Goal: Task Accomplishment & Management: Manage account settings

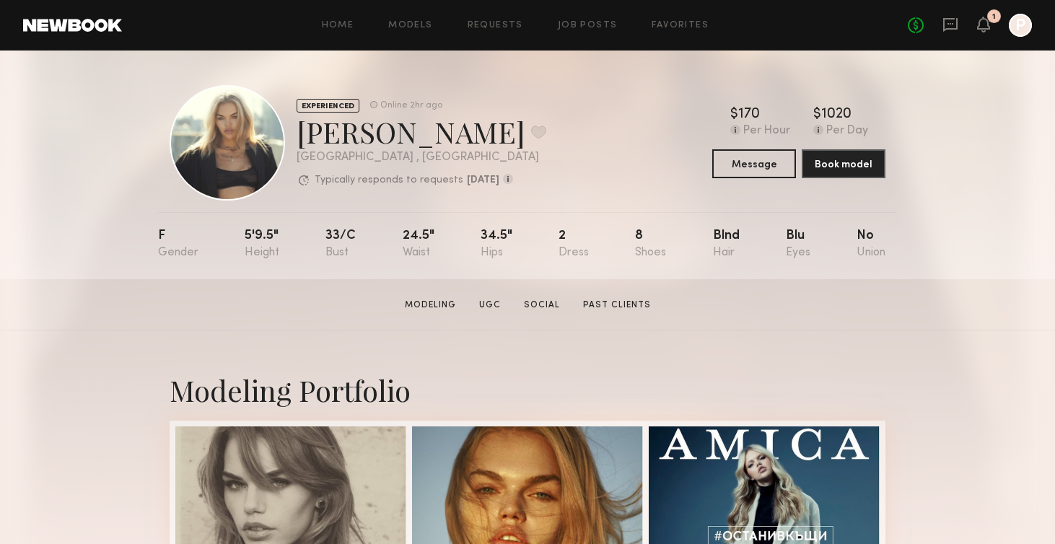
click at [1019, 23] on div at bounding box center [1020, 25] width 23 height 23
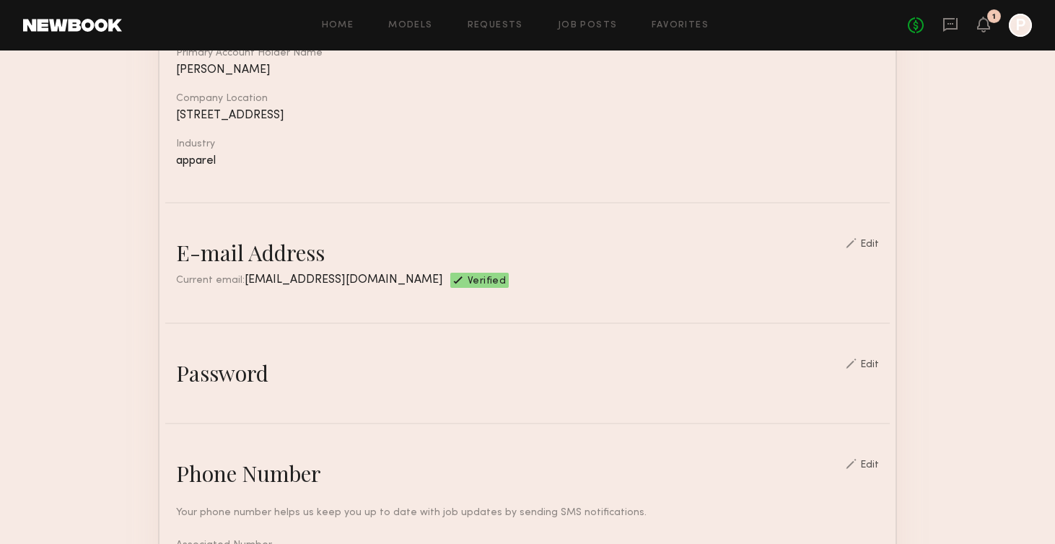
scroll to position [250, 0]
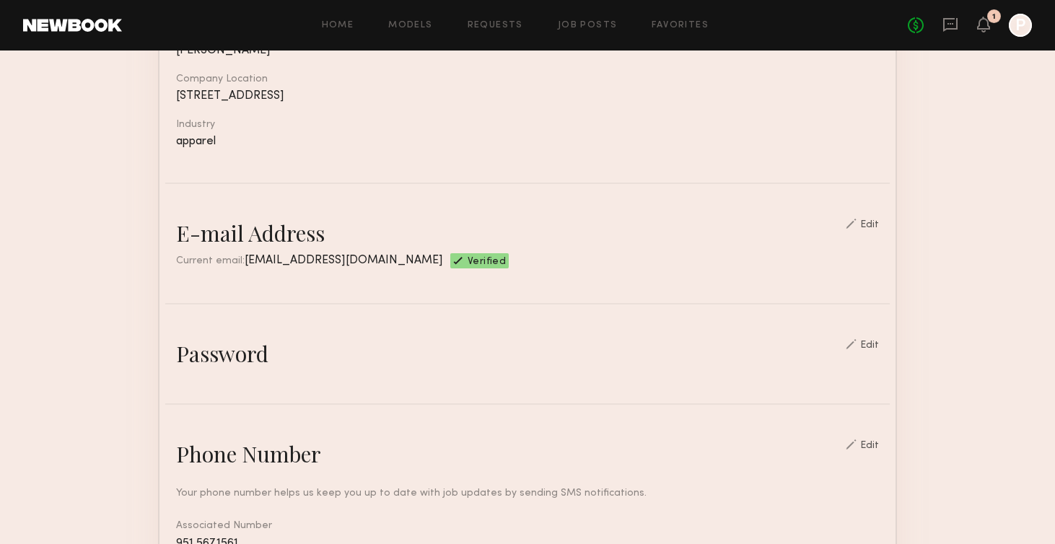
click at [878, 345] on div "Edit" at bounding box center [869, 346] width 19 height 10
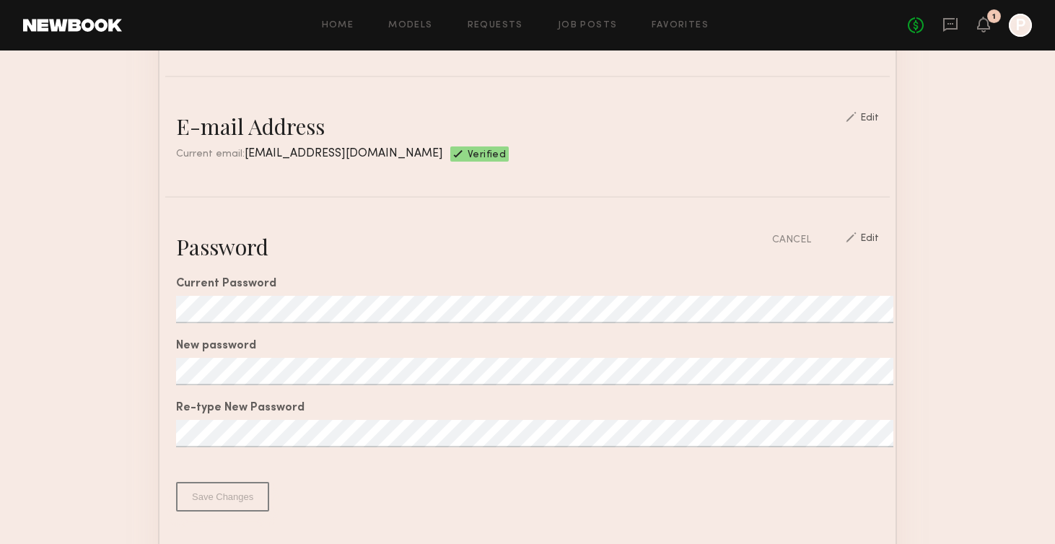
scroll to position [0, 0]
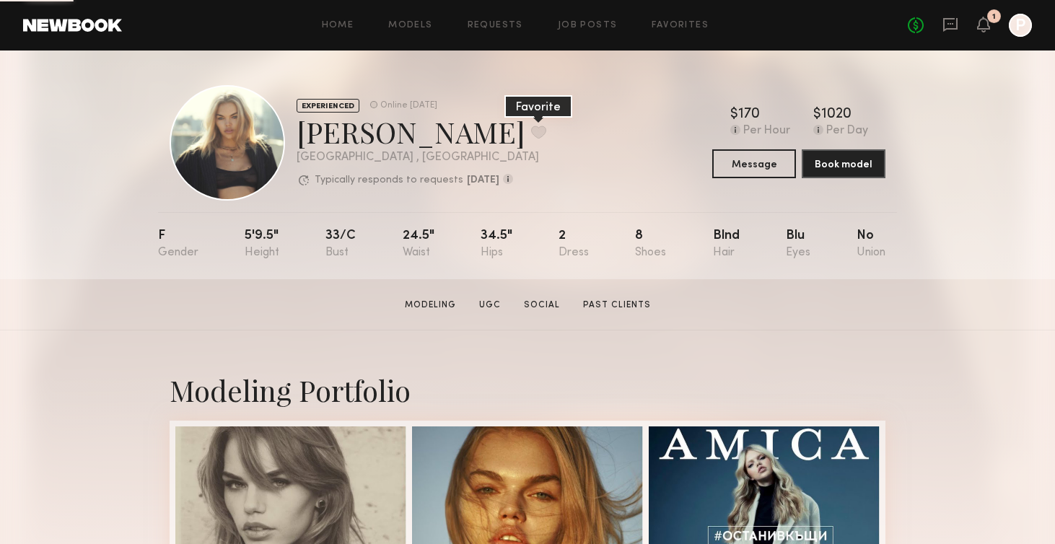
click at [531, 133] on button at bounding box center [538, 132] width 15 height 13
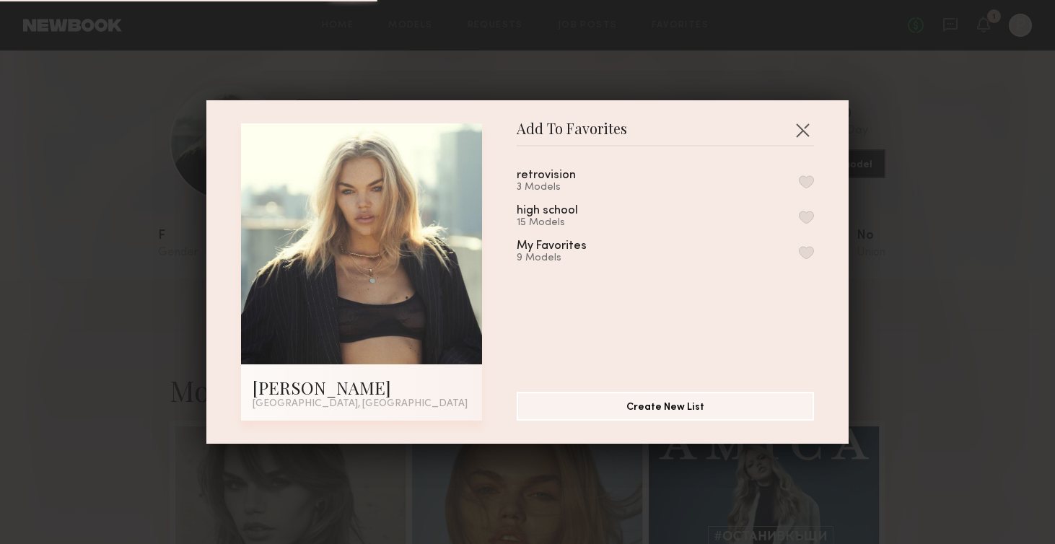
click at [810, 178] on button "button" at bounding box center [806, 181] width 15 height 13
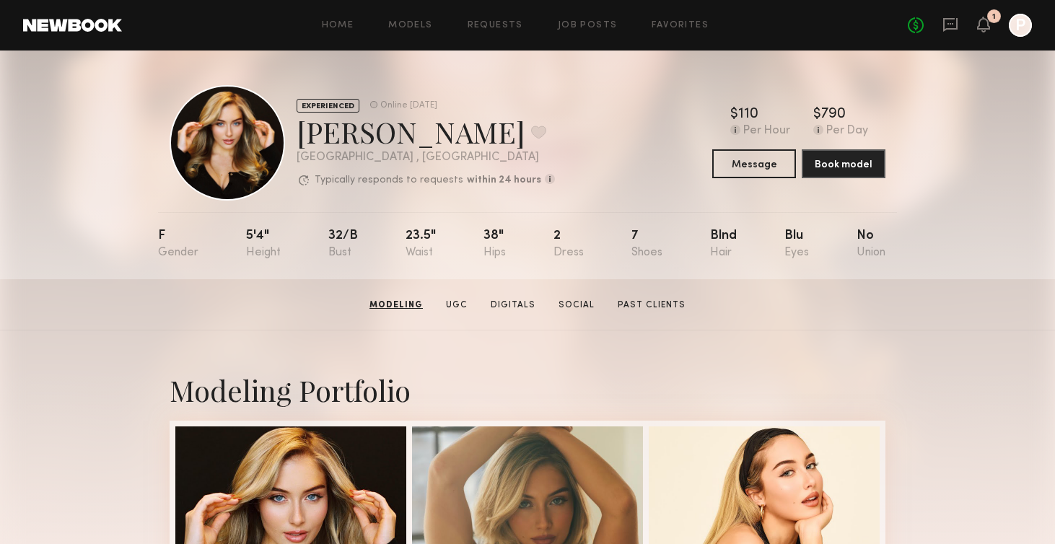
scroll to position [171, 0]
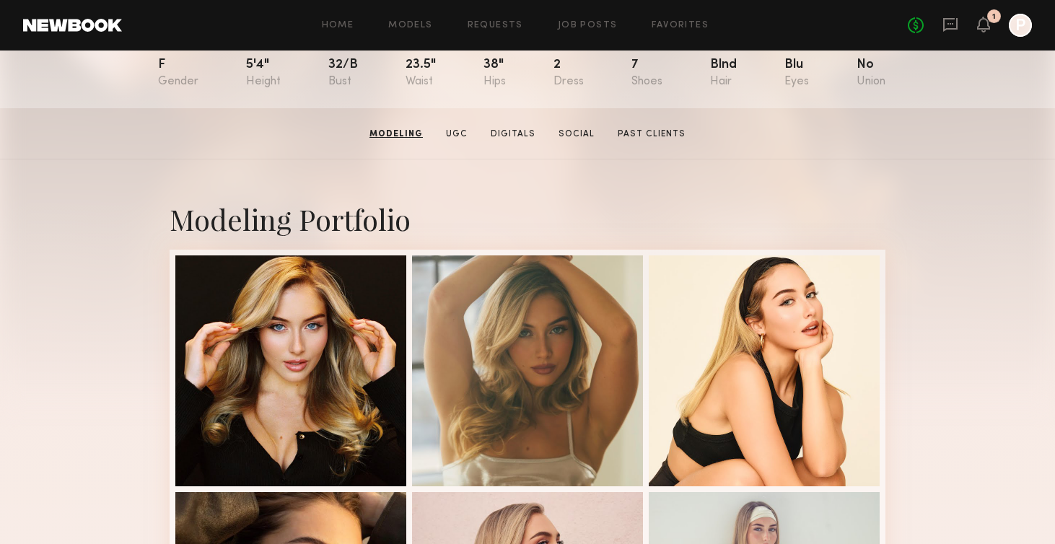
click at [1020, 21] on div at bounding box center [1020, 25] width 23 height 23
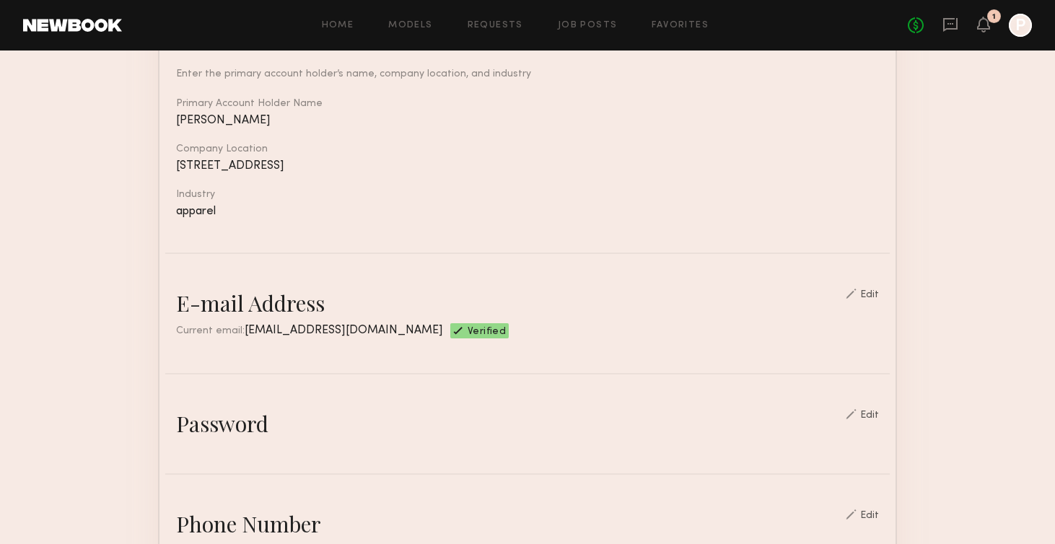
scroll to position [198, 0]
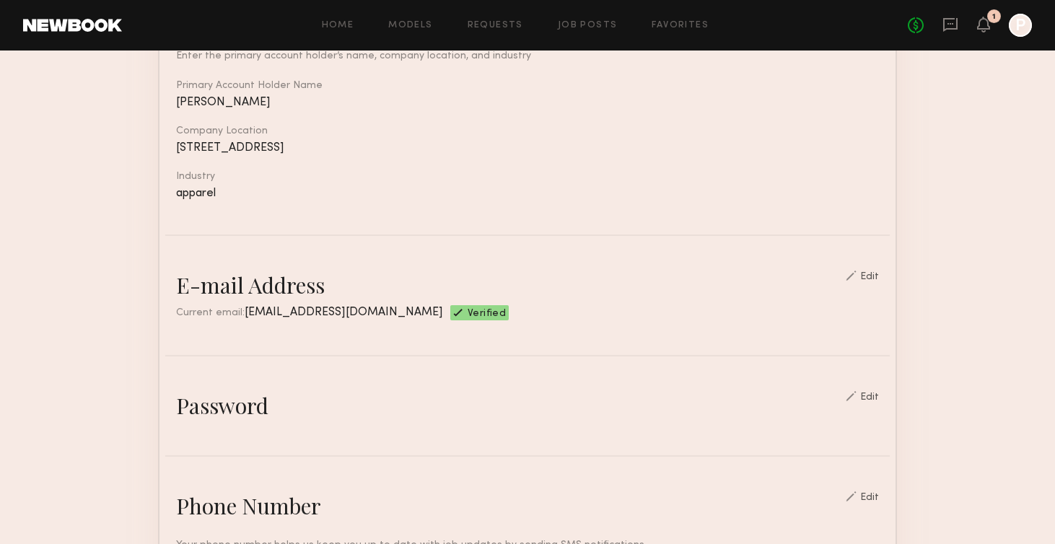
click at [872, 398] on div "Edit" at bounding box center [869, 397] width 19 height 10
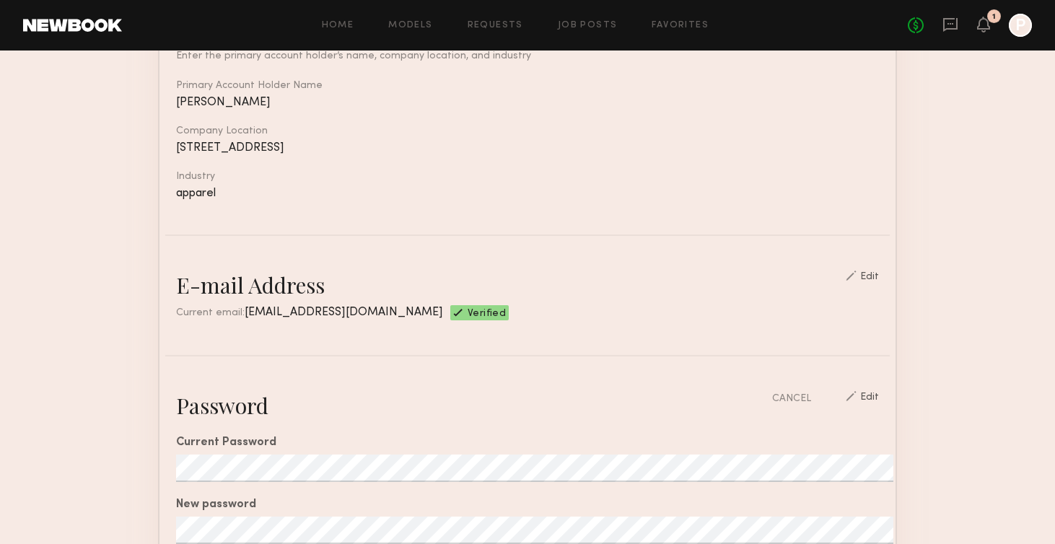
click at [448, 447] on div "Current Password New password Re-type New Password From 8 to 25 characters At l…" at bounding box center [527, 545] width 703 height 250
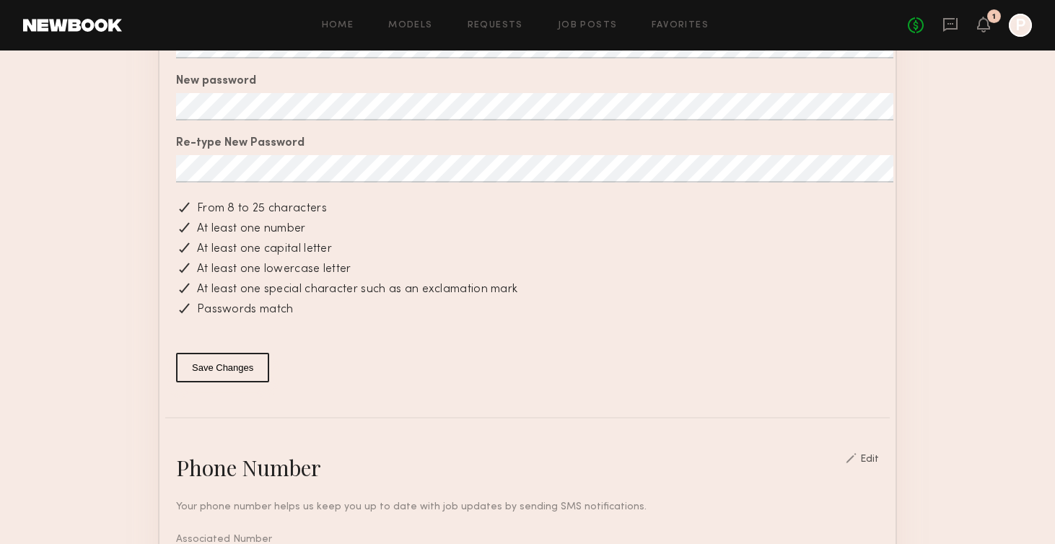
scroll to position [702, 0]
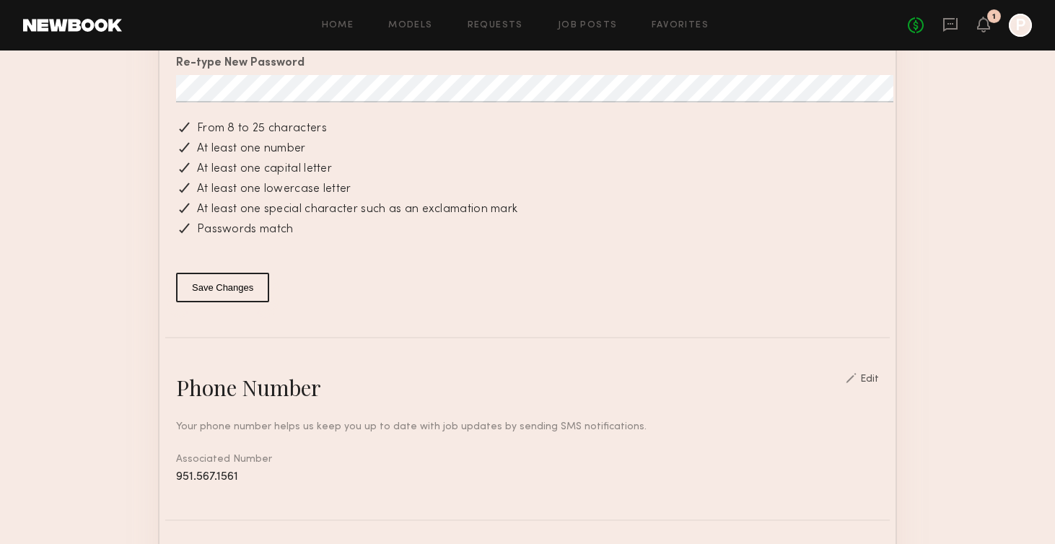
click at [238, 290] on button "Save Changes" at bounding box center [222, 288] width 93 height 30
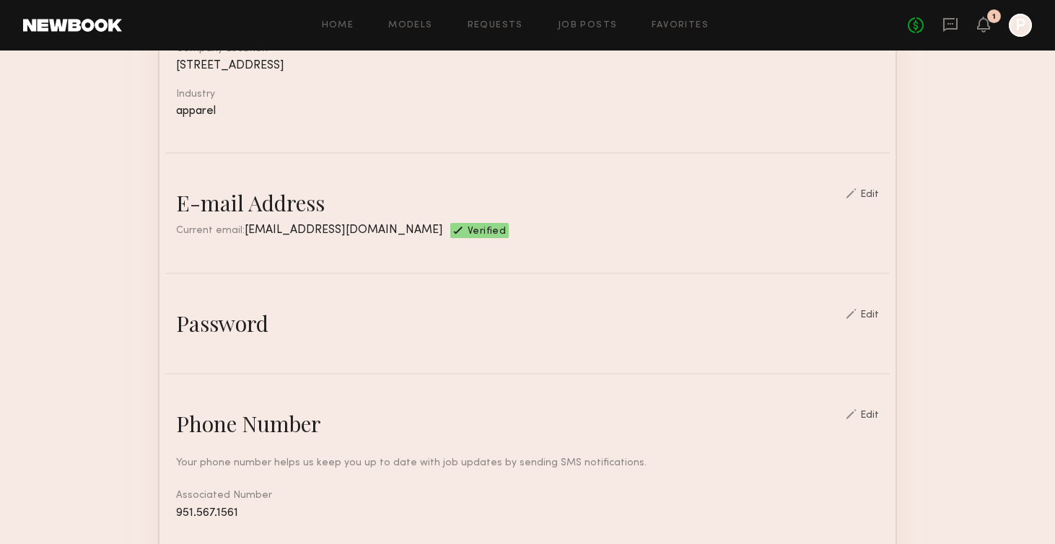
scroll to position [0, 0]
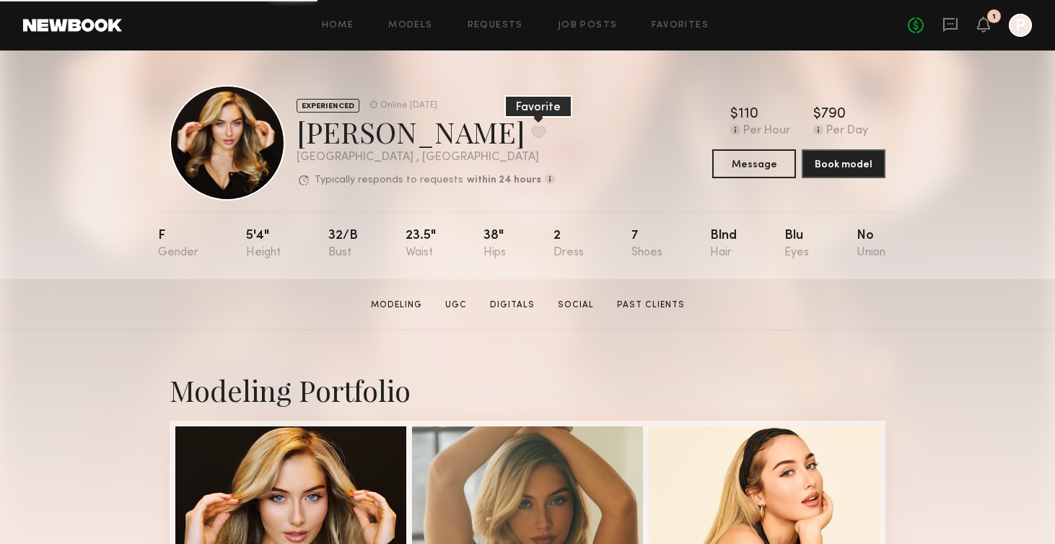
click at [531, 132] on button at bounding box center [538, 132] width 15 height 13
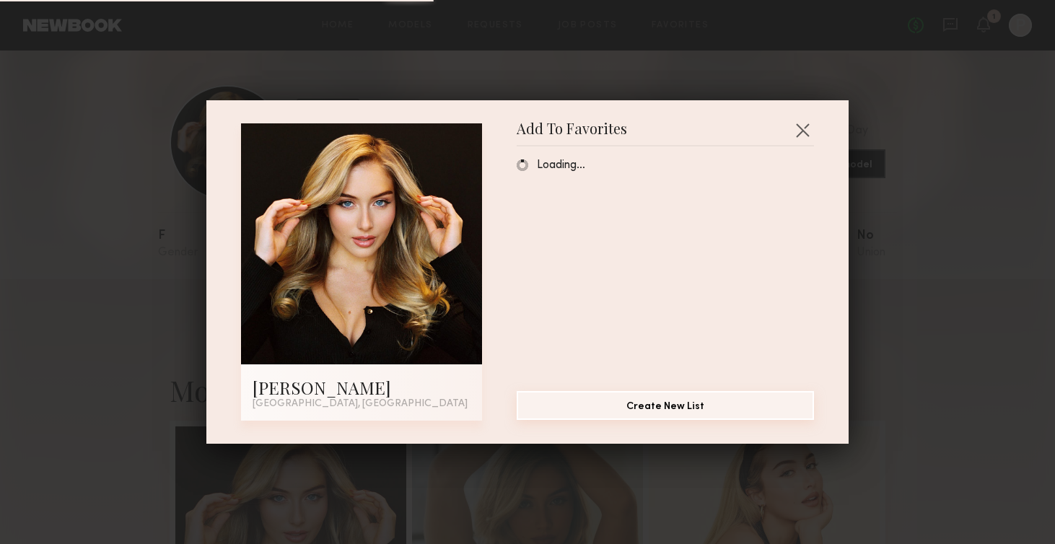
click at [656, 410] on button "Create New List" at bounding box center [665, 405] width 297 height 29
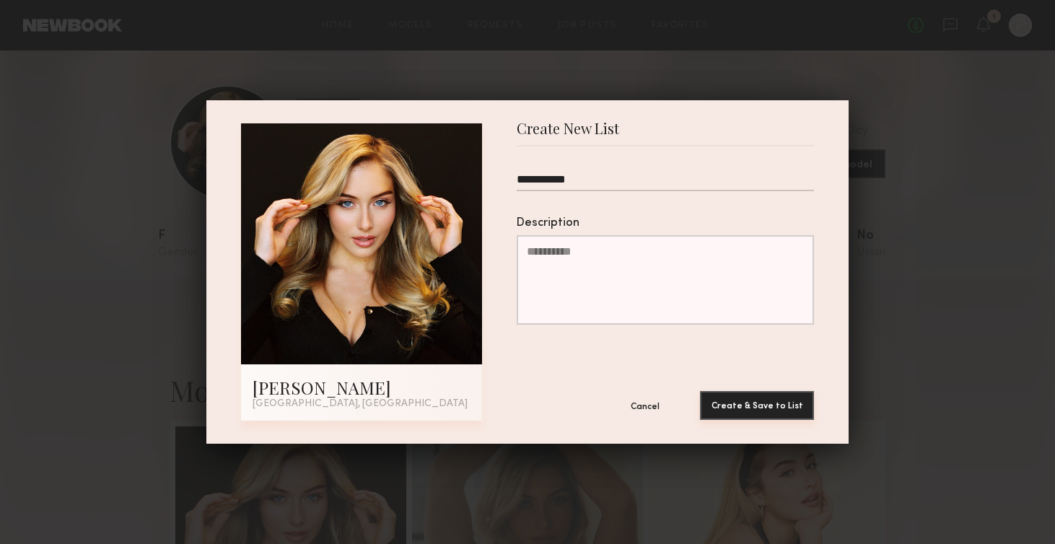
type input "**********"
click at [758, 400] on button "Create & Save to List" at bounding box center [757, 405] width 114 height 29
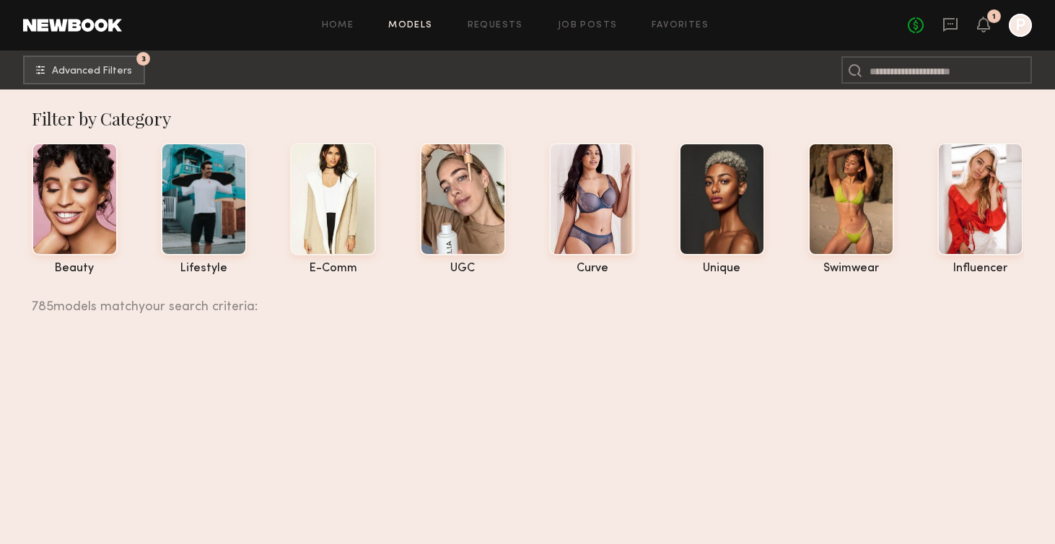
scroll to position [33352, 0]
